Goal: Task Accomplishment & Management: Use online tool/utility

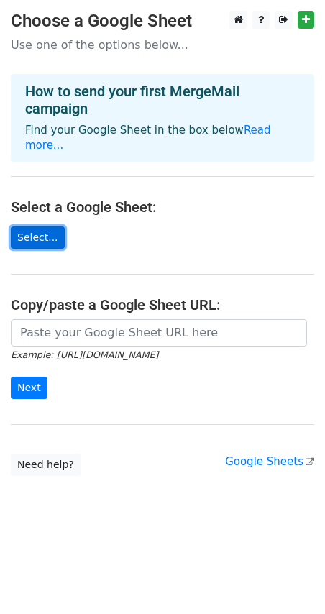
click at [37, 227] on link "Select..." at bounding box center [38, 237] width 54 height 22
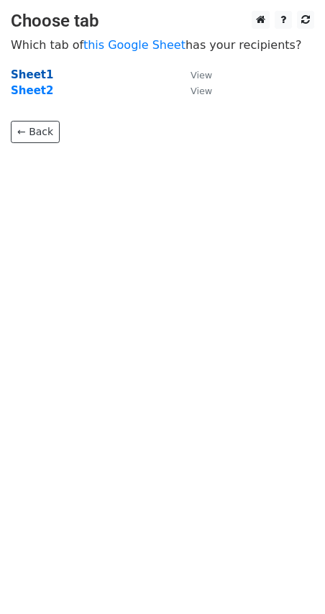
click at [19, 72] on strong "Sheet1" at bounding box center [32, 74] width 42 height 13
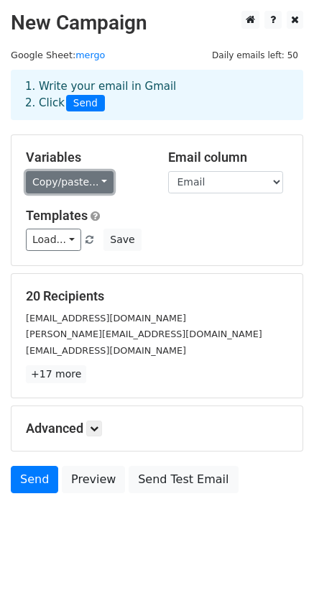
click at [93, 184] on link "Copy/paste..." at bounding box center [70, 182] width 88 height 22
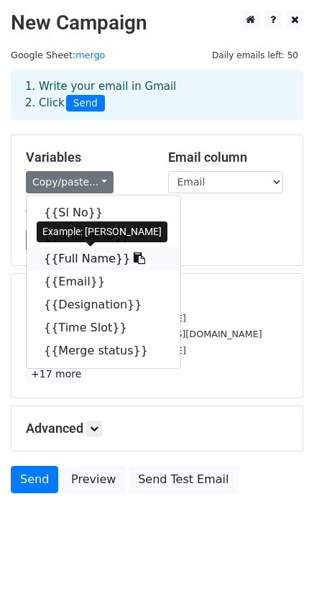
click at [78, 257] on link "{{Full Name}}" at bounding box center [104, 258] width 154 height 23
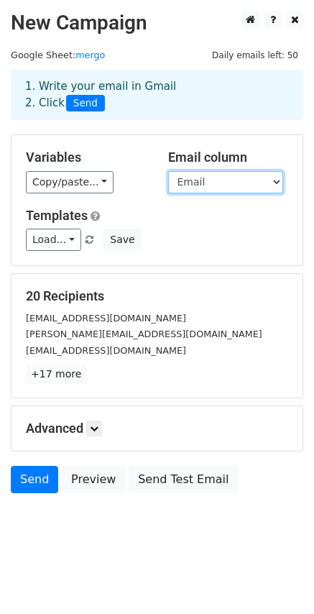
click at [229, 187] on select "Sl No Unique ID Full Name Email Designation Time Slot Merge status" at bounding box center [225, 182] width 115 height 22
click at [128, 199] on div "Variables Copy/paste... {{Sl No}} {{Unique ID}} {{Full Name}} {{Email}} {{Desig…" at bounding box center [156, 200] width 291 height 130
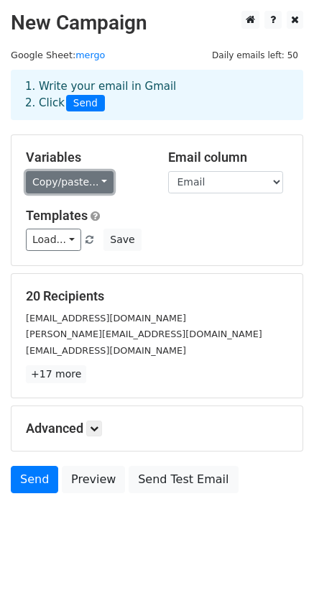
click at [81, 188] on link "Copy/paste..." at bounding box center [70, 182] width 88 height 22
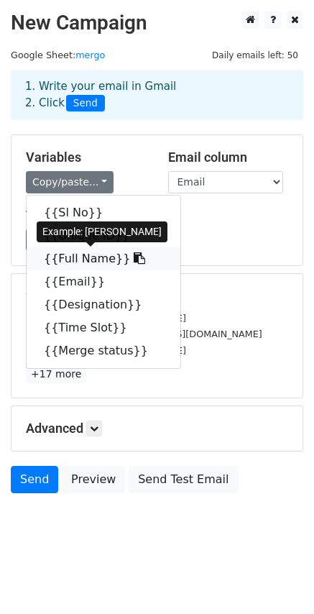
click at [96, 258] on link "{{Full Name}}" at bounding box center [104, 258] width 154 height 23
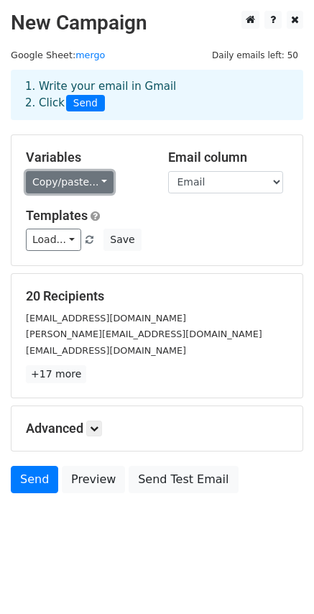
click at [93, 180] on link "Copy/paste..." at bounding box center [70, 182] width 88 height 22
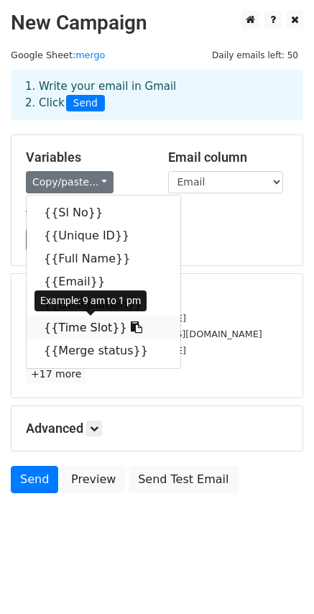
click at [131, 330] on icon at bounding box center [136, 326] width 11 height 11
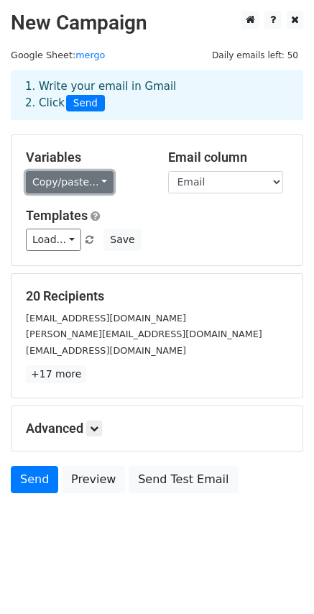
click at [90, 184] on link "Copy/paste..." at bounding box center [70, 182] width 88 height 22
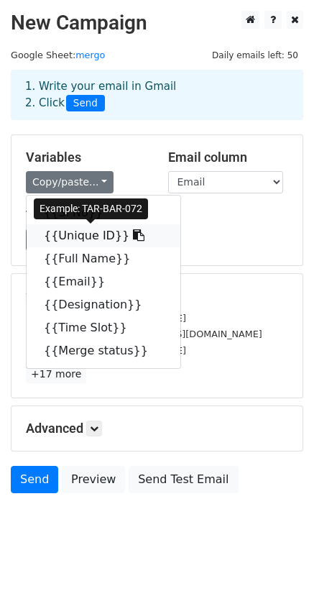
click at [87, 235] on link "{{Unique ID}}" at bounding box center [104, 235] width 154 height 23
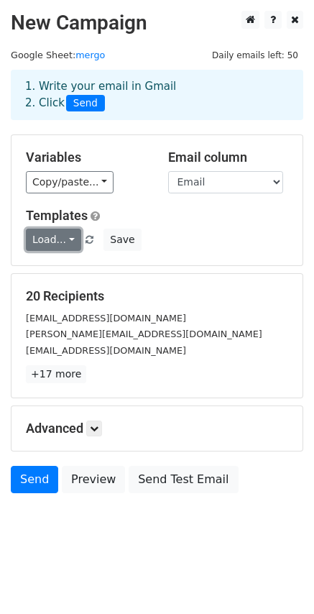
click at [66, 239] on link "Load..." at bounding box center [53, 240] width 55 height 22
click at [210, 238] on div "Load... No templates saved Save" at bounding box center [157, 240] width 284 height 22
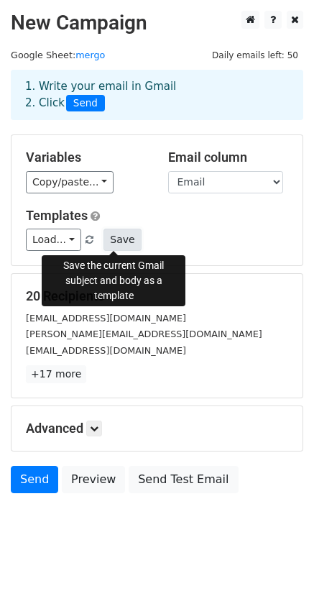
click at [116, 240] on button "Save" at bounding box center [121, 240] width 37 height 22
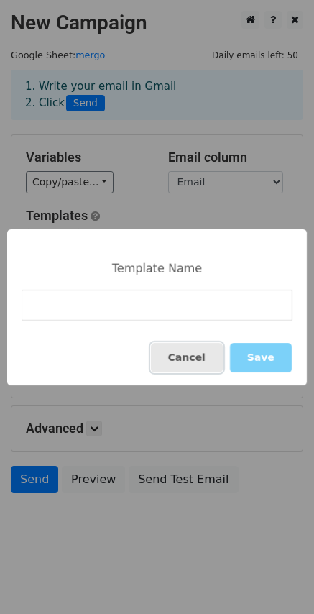
click at [188, 359] on button "Cancel" at bounding box center [187, 357] width 72 height 29
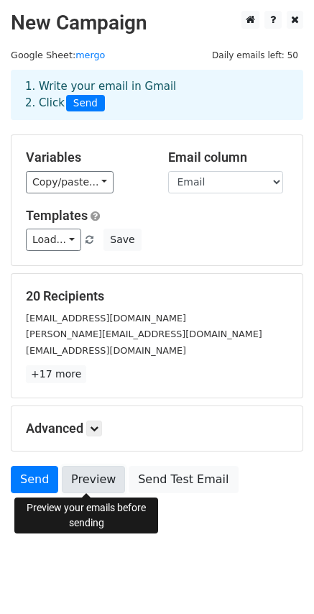
click at [98, 481] on link "Preview" at bounding box center [93, 479] width 63 height 27
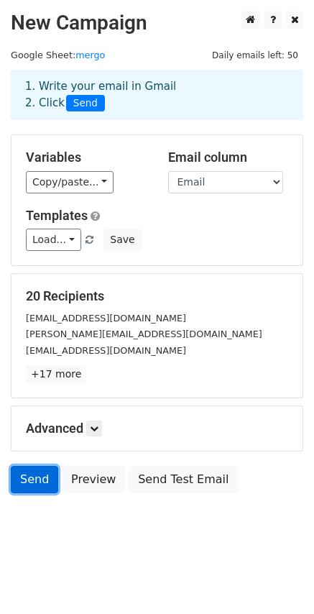
click at [34, 484] on link "Send" at bounding box center [34, 479] width 47 height 27
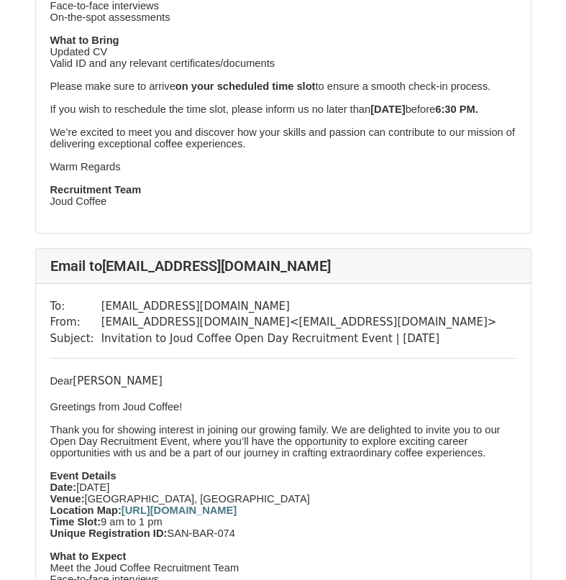
scroll to position [1006, 0]
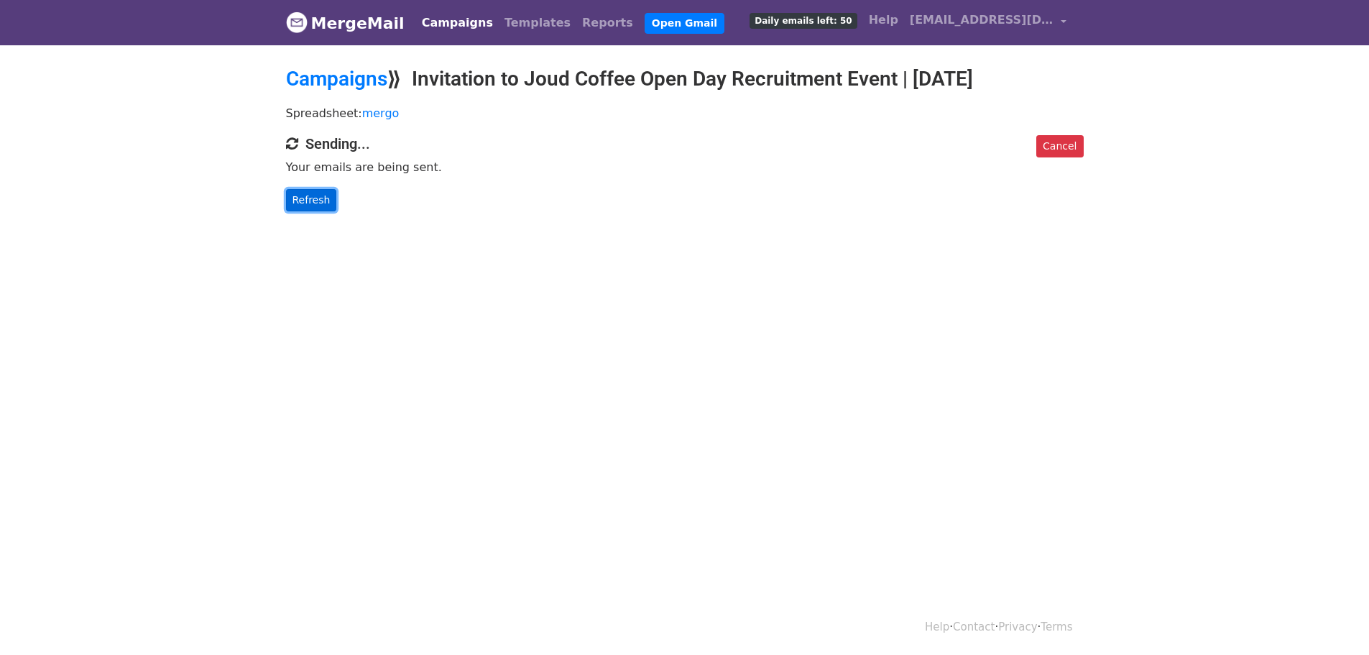
click at [308, 211] on link "Refresh" at bounding box center [311, 200] width 51 height 22
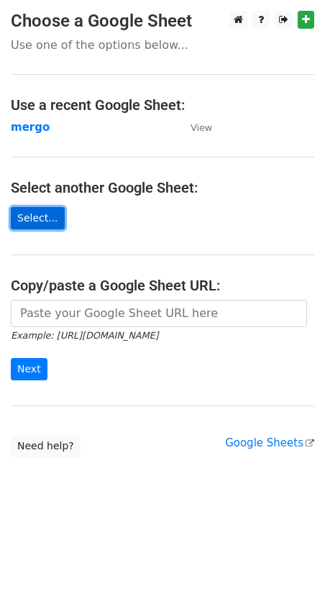
click at [42, 219] on link "Select..." at bounding box center [38, 218] width 54 height 22
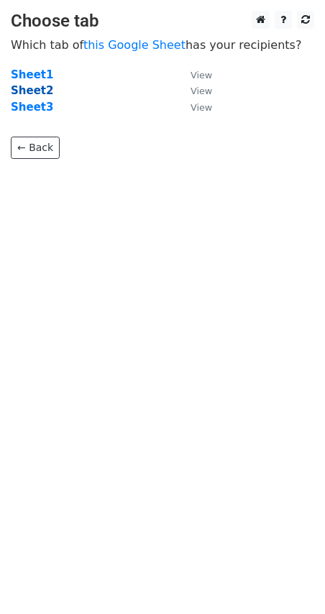
click at [37, 96] on strong "Sheet2" at bounding box center [32, 90] width 42 height 13
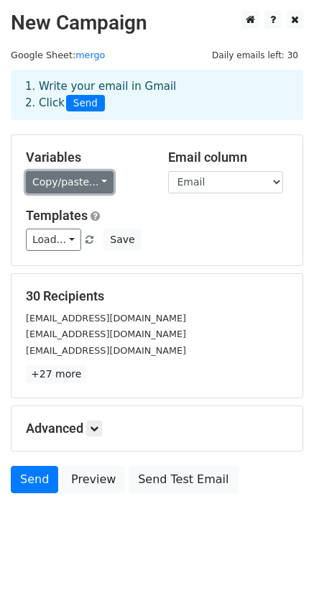
click at [98, 175] on link "Copy/paste..." at bounding box center [70, 182] width 88 height 22
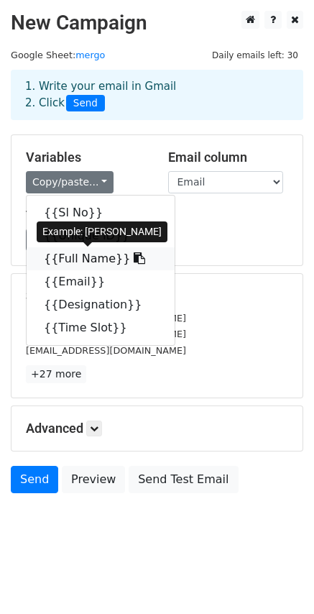
click at [93, 254] on link "{{Full Name}}" at bounding box center [101, 258] width 148 height 23
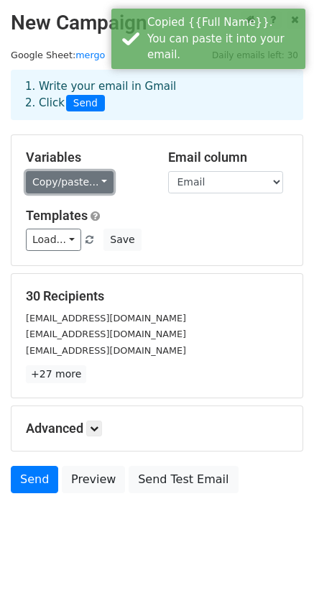
click at [89, 178] on link "Copy/paste..." at bounding box center [70, 182] width 88 height 22
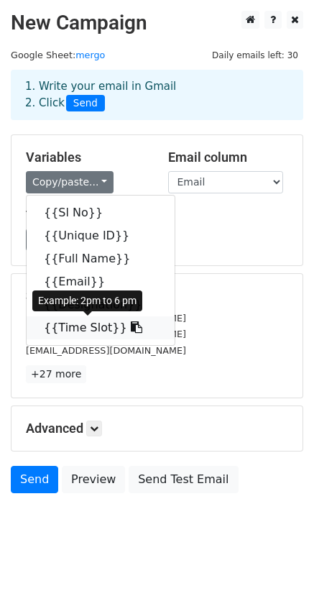
click at [88, 323] on link "{{Time Slot}}" at bounding box center [101, 327] width 148 height 23
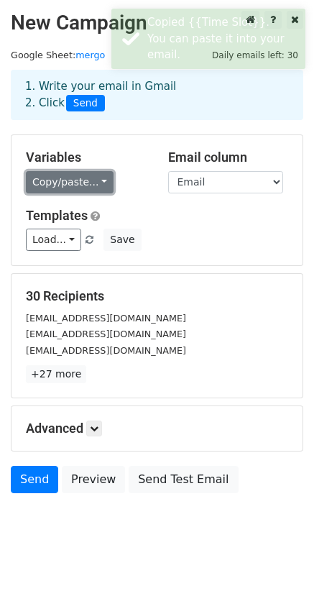
click at [89, 180] on link "Copy/paste..." at bounding box center [70, 182] width 88 height 22
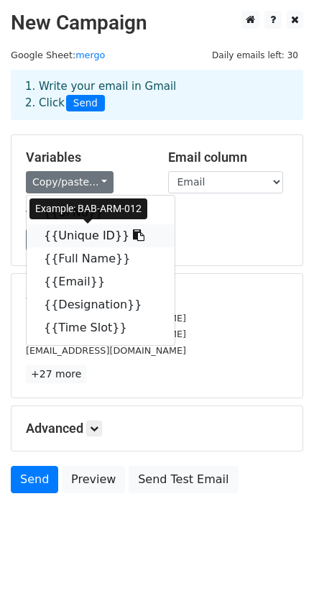
click at [89, 239] on link "{{Unique ID}}" at bounding box center [101, 235] width 148 height 23
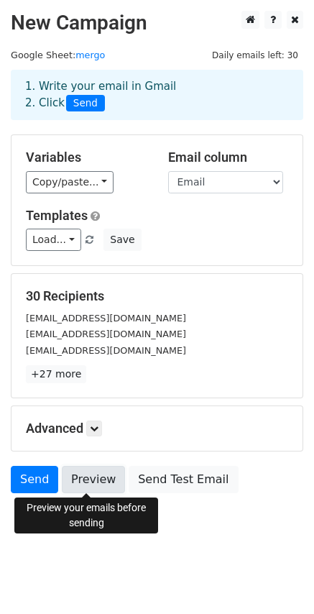
click at [86, 471] on link "Preview" at bounding box center [93, 479] width 63 height 27
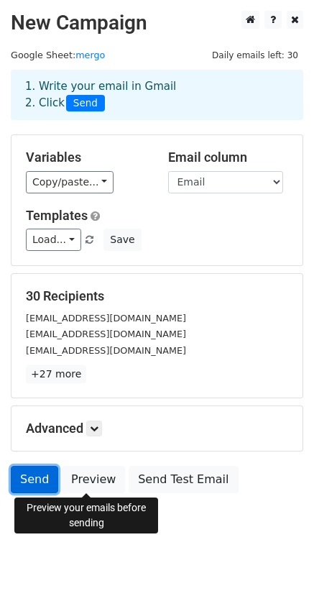
click at [40, 480] on link "Send" at bounding box center [34, 479] width 47 height 27
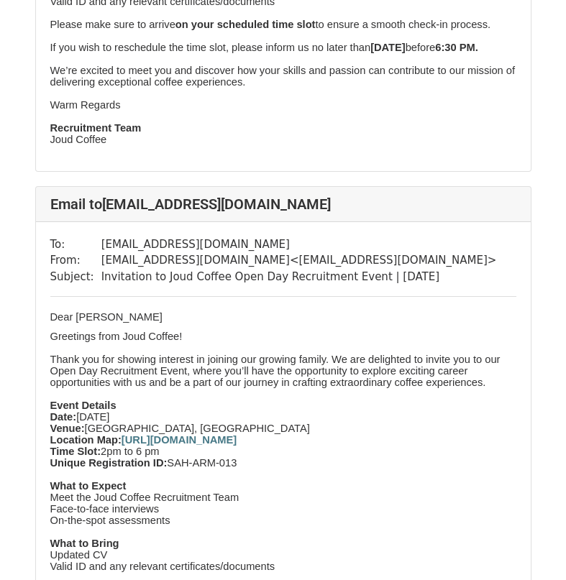
scroll to position [503, 0]
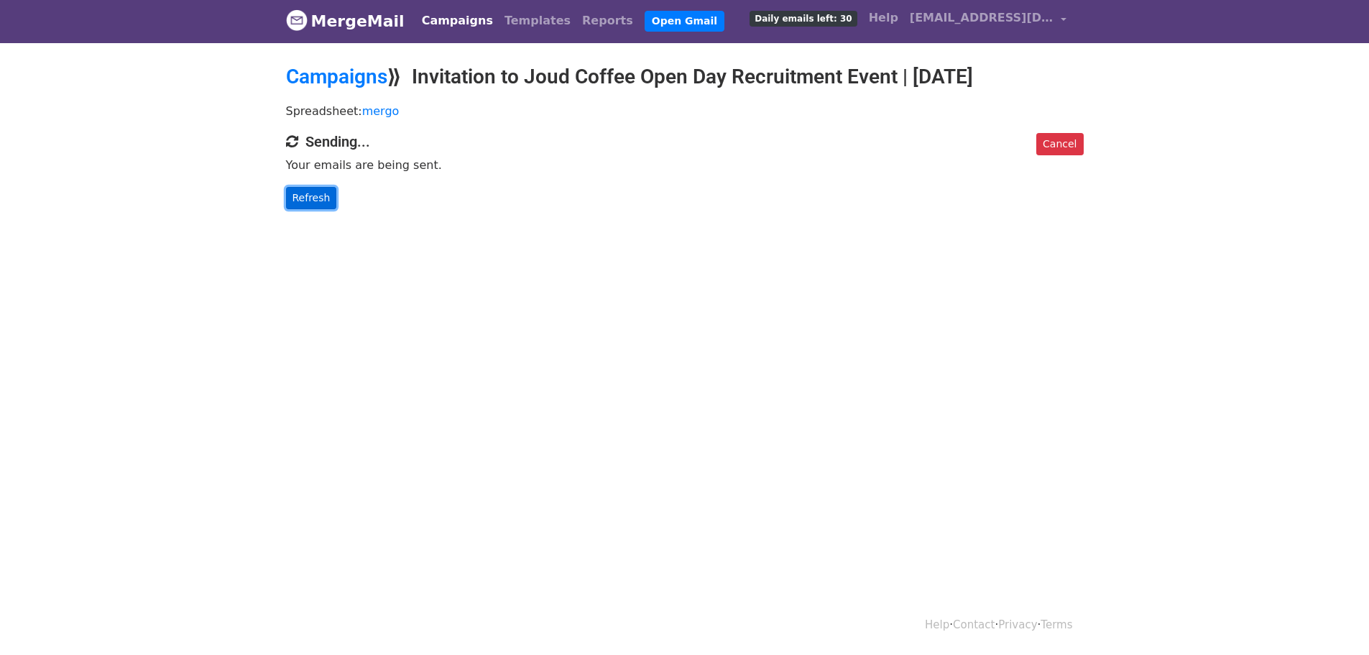
click at [304, 209] on link "Refresh" at bounding box center [311, 198] width 51 height 22
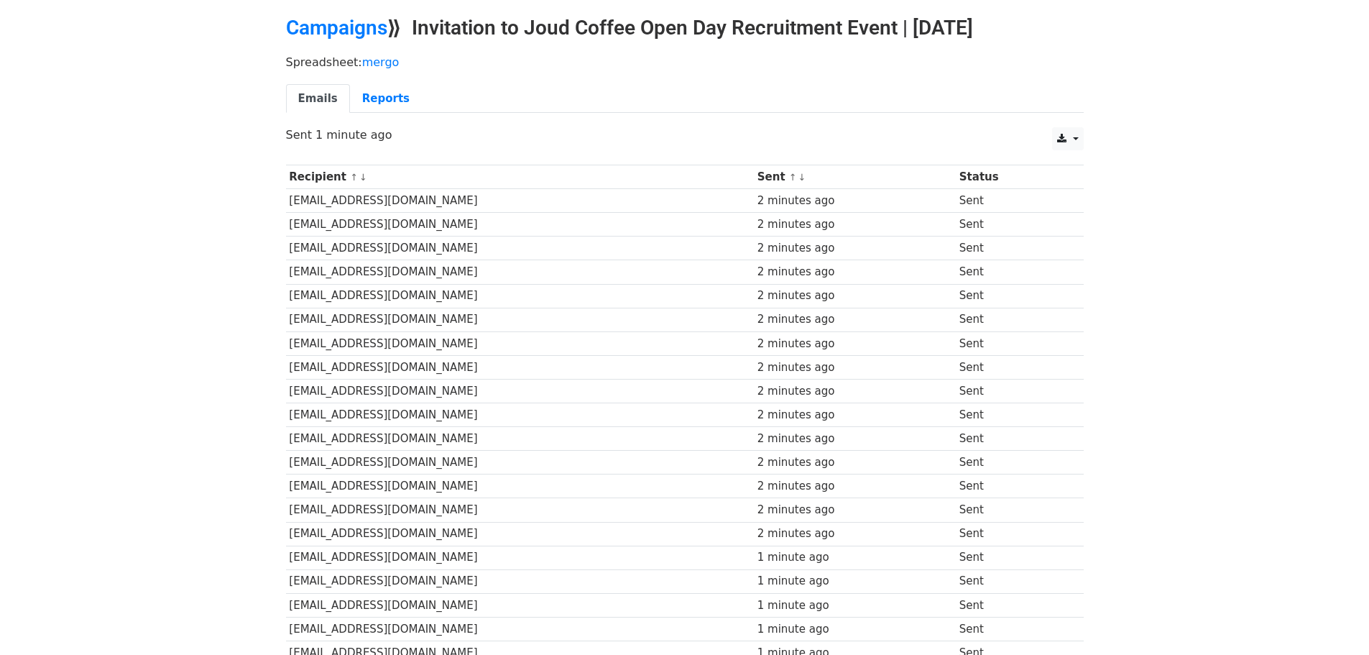
scroll to position [19, 0]
